Goal: Transaction & Acquisition: Download file/media

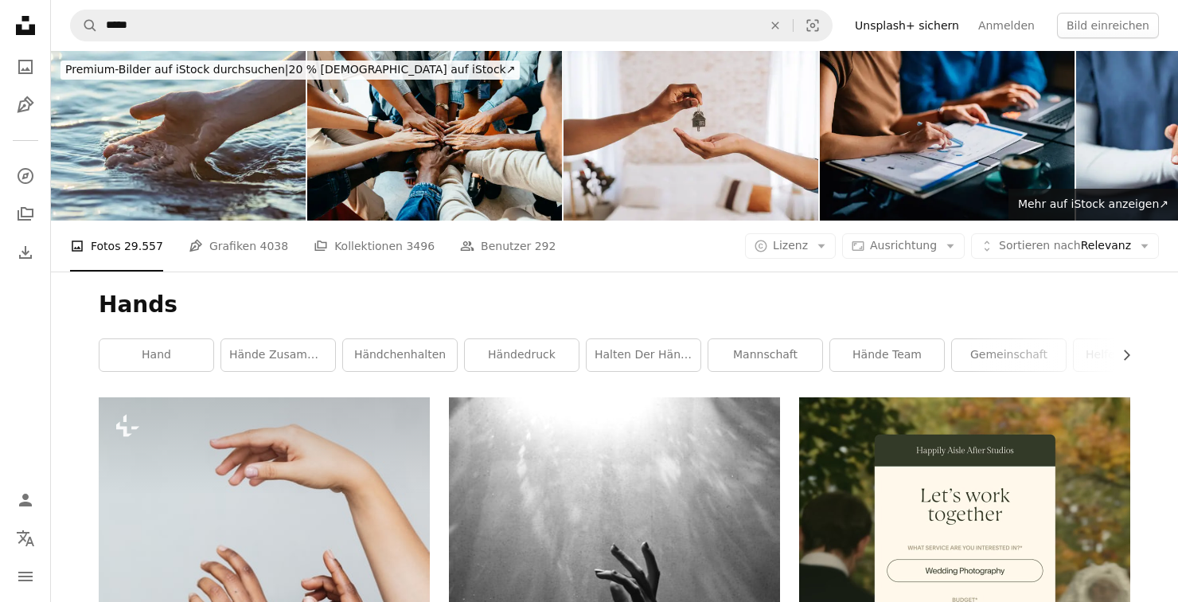
scroll to position [6973, 0]
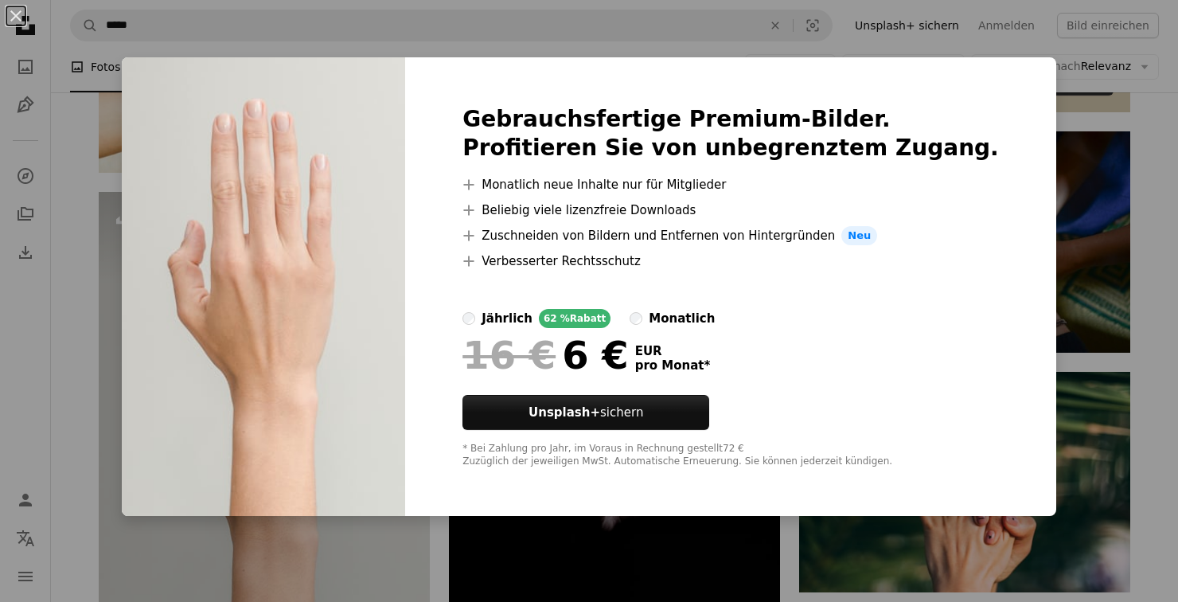
click at [1049, 205] on div "An X shape Gebrauchsfertige Premium-Bilder. Profitieren Sie von unbegrenztem Zu…" at bounding box center [589, 301] width 1178 height 602
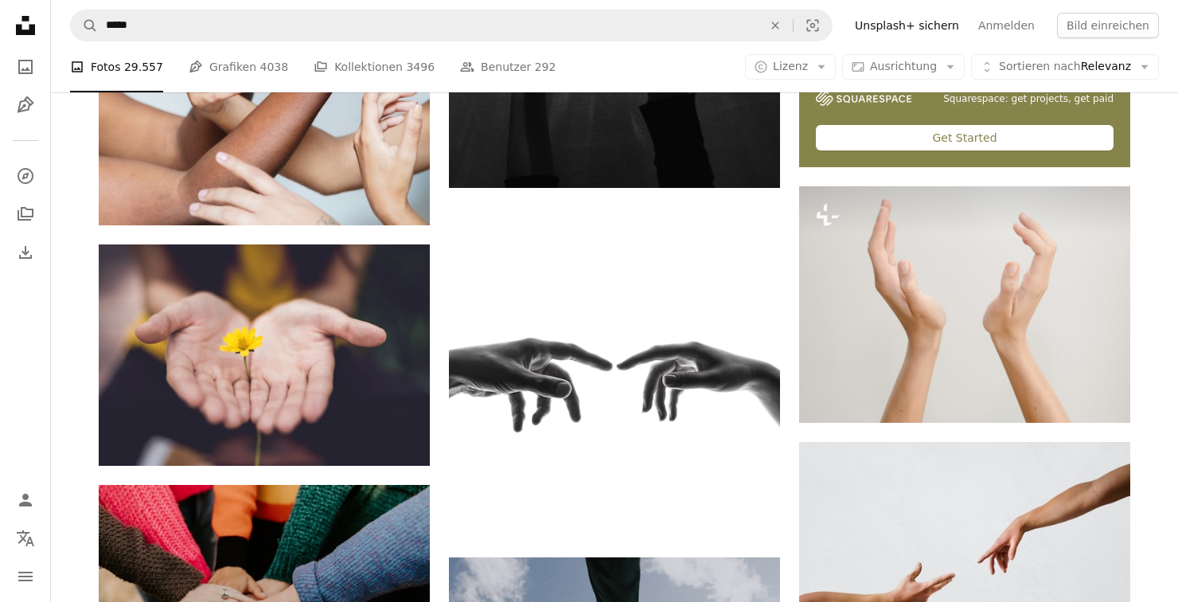
scroll to position [671, 0]
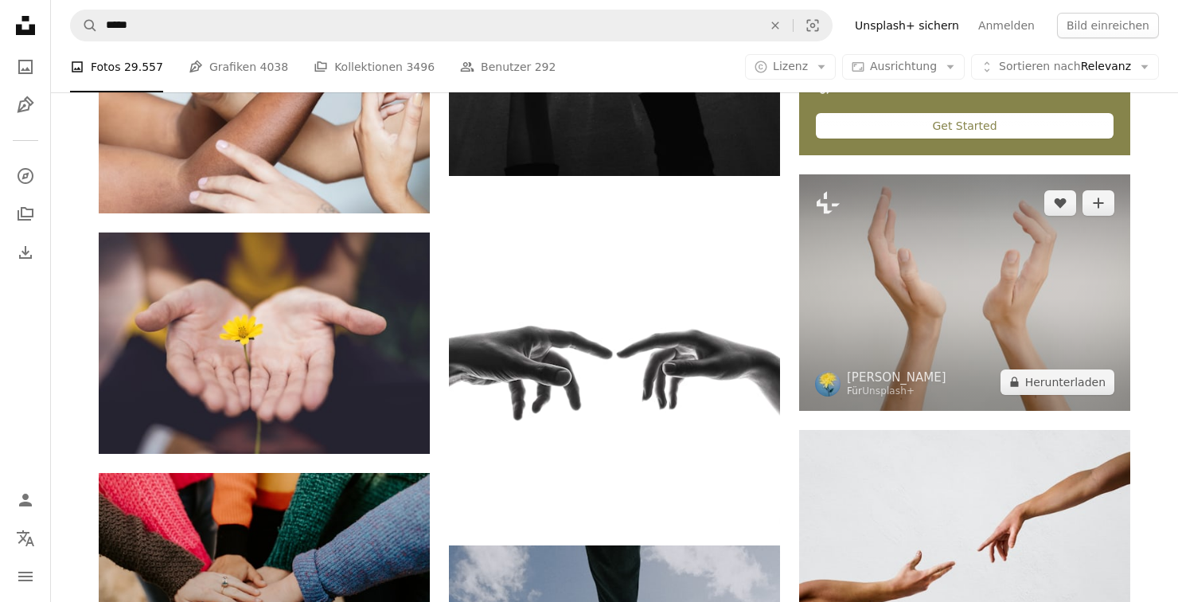
click at [1055, 363] on img at bounding box center [964, 292] width 331 height 236
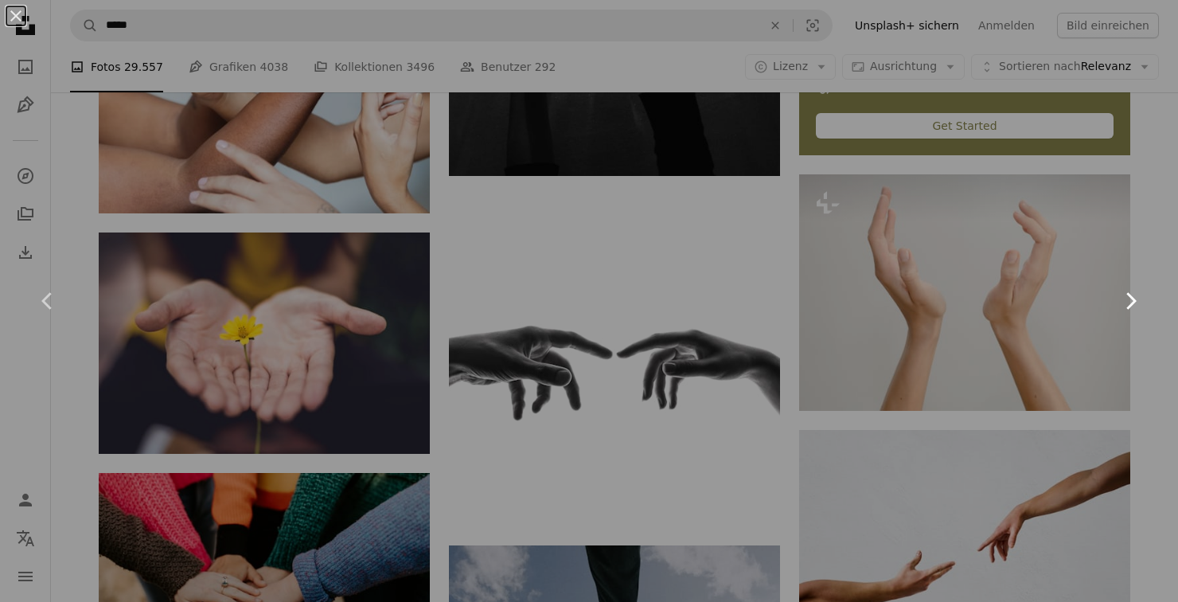
click at [1083, 377] on link "Chevron right" at bounding box center [1131, 300] width 96 height 153
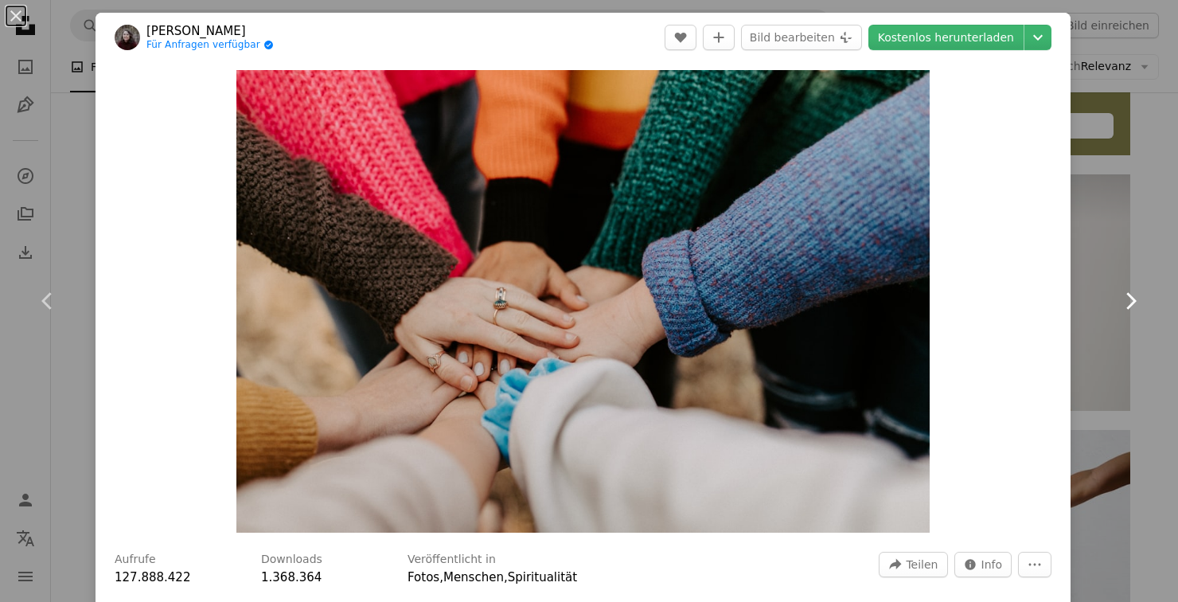
click at [1099, 311] on link "Chevron right" at bounding box center [1131, 300] width 96 height 153
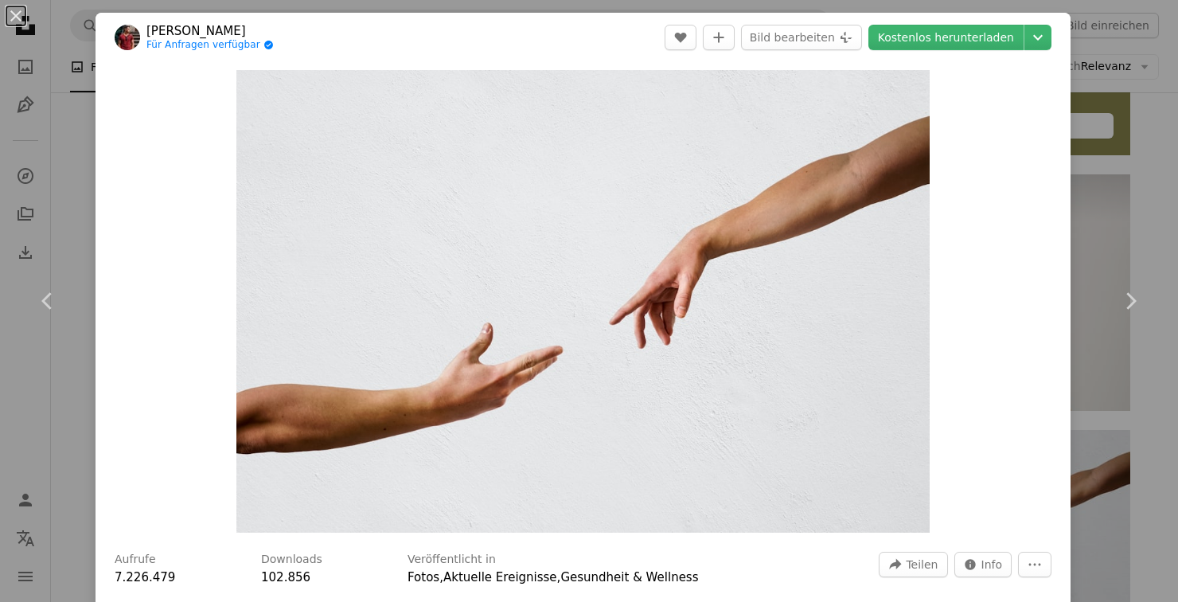
click at [1048, 401] on div "Zoom in" at bounding box center [583, 301] width 975 height 478
click at [931, 414] on img "Dieses Bild heranzoomen" at bounding box center [583, 301] width 694 height 463
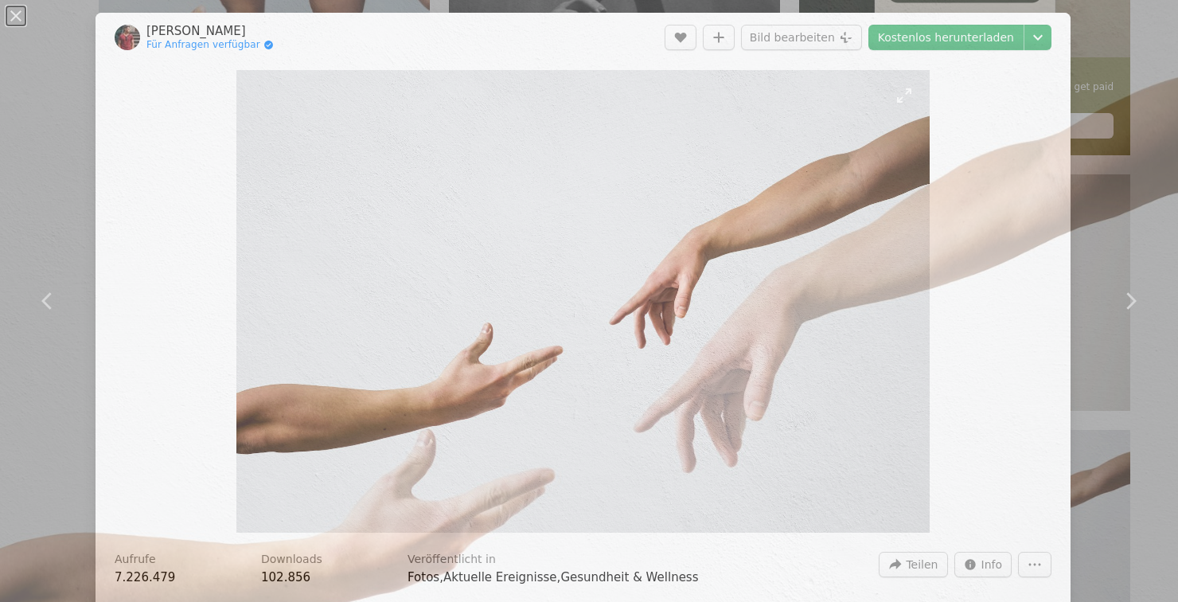
scroll to position [54, 0]
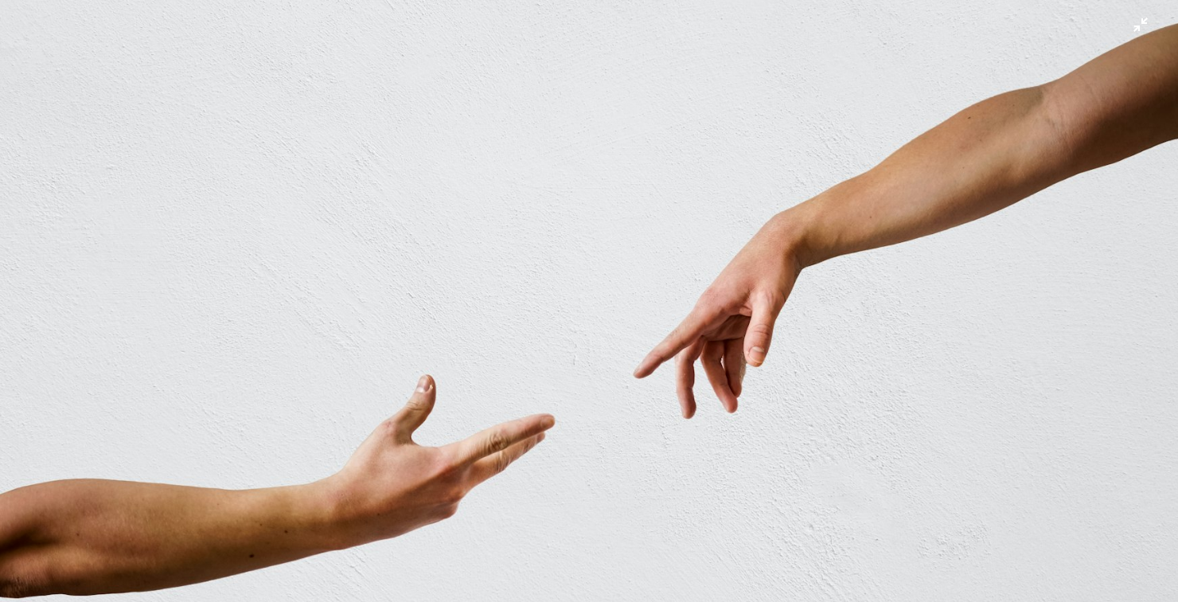
click at [1002, 425] on img "Dieses Bild herauszoomen" at bounding box center [589, 338] width 1180 height 786
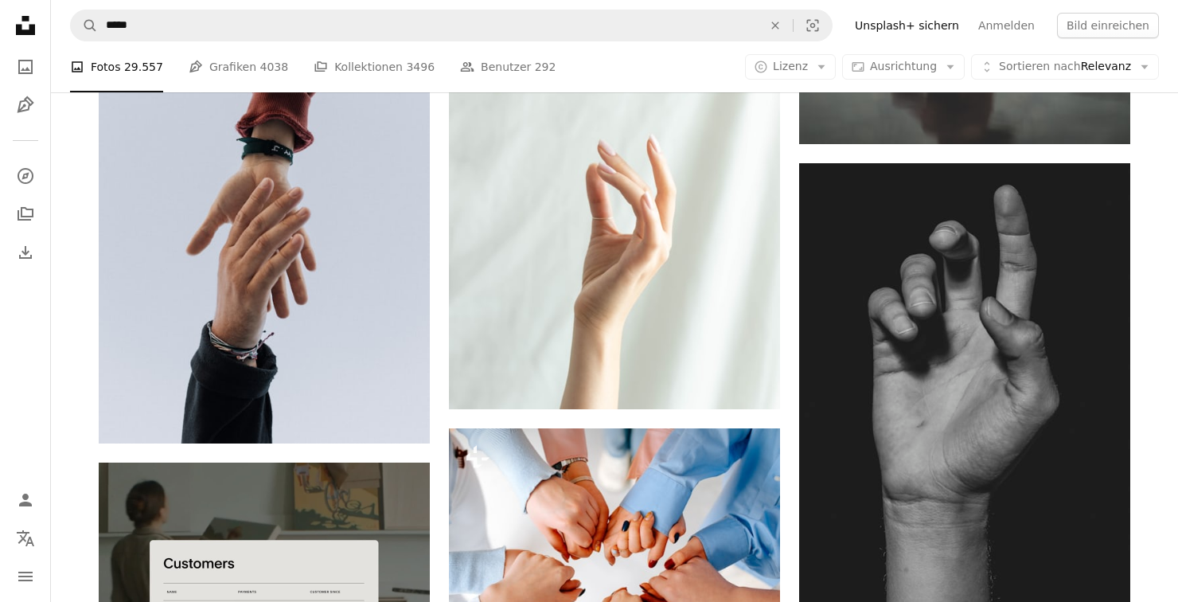
scroll to position [3275, 0]
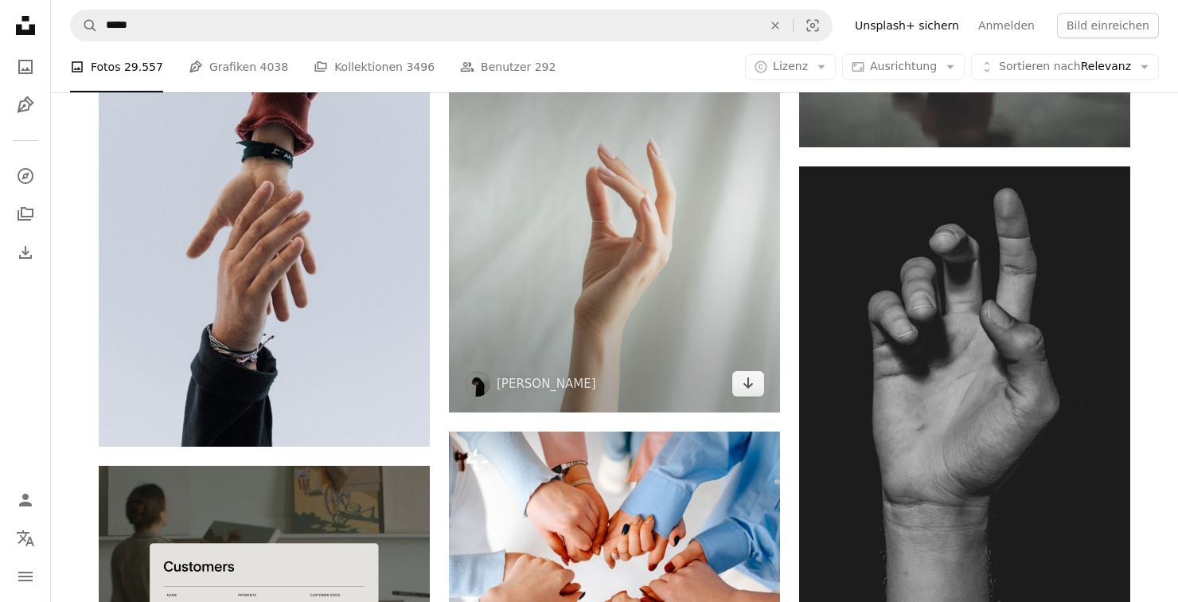
click at [705, 322] on img at bounding box center [614, 218] width 331 height 388
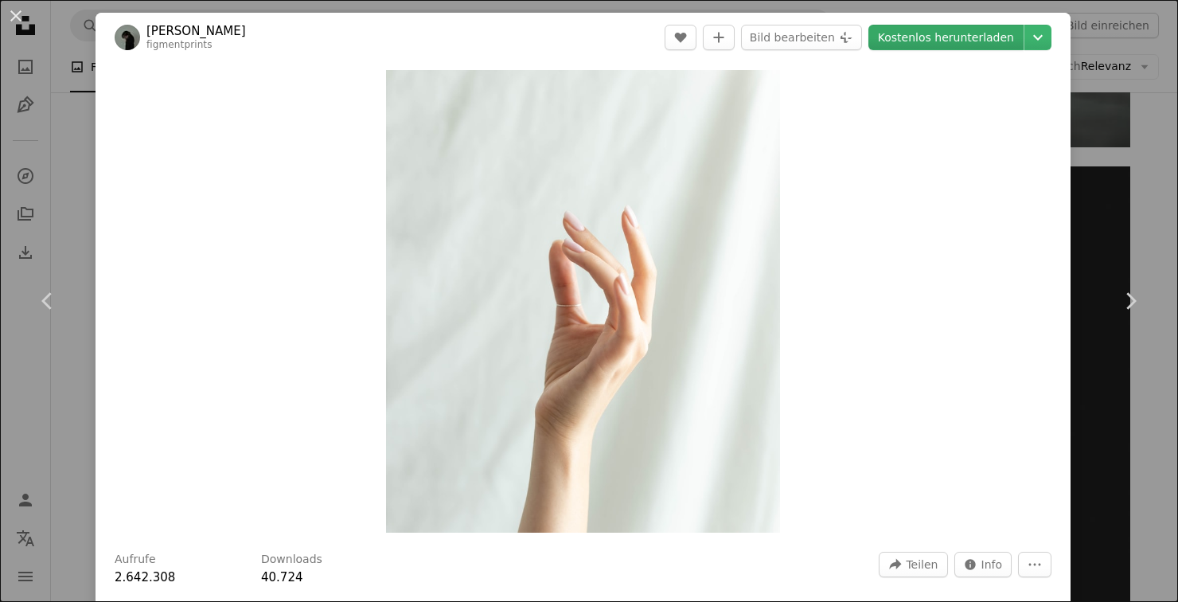
click at [981, 33] on link "Kostenlos herunterladen" at bounding box center [945, 37] width 155 height 25
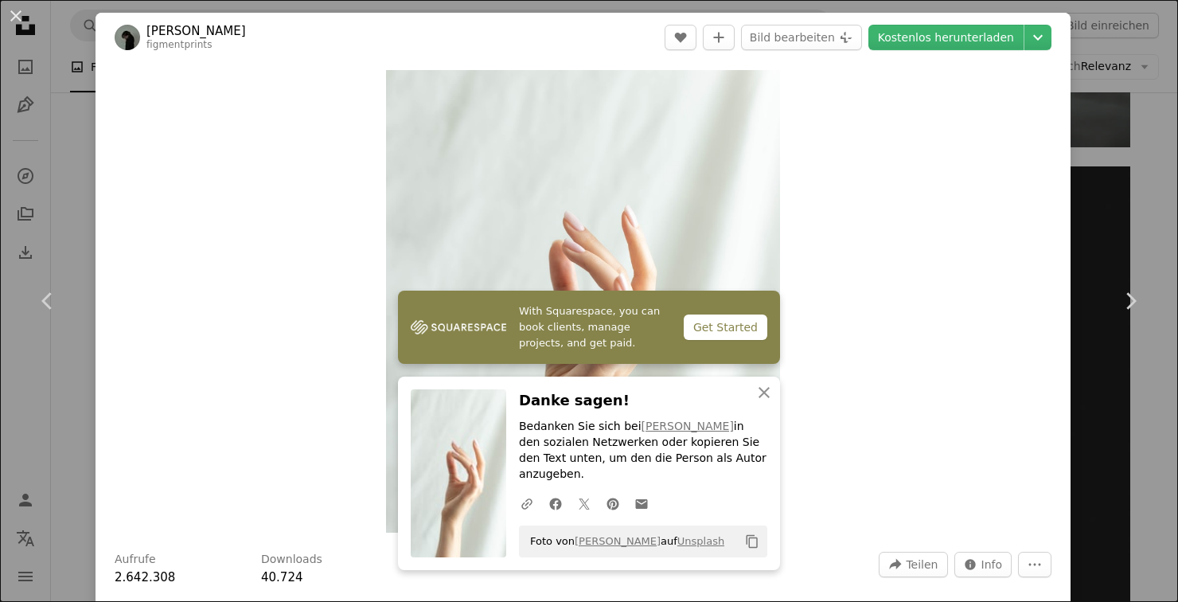
click at [1152, 156] on div "An X shape Chevron left Chevron right Cat Han figmentprints A heart A plus sign…" at bounding box center [589, 301] width 1178 height 602
